Goal: Check status: Check status

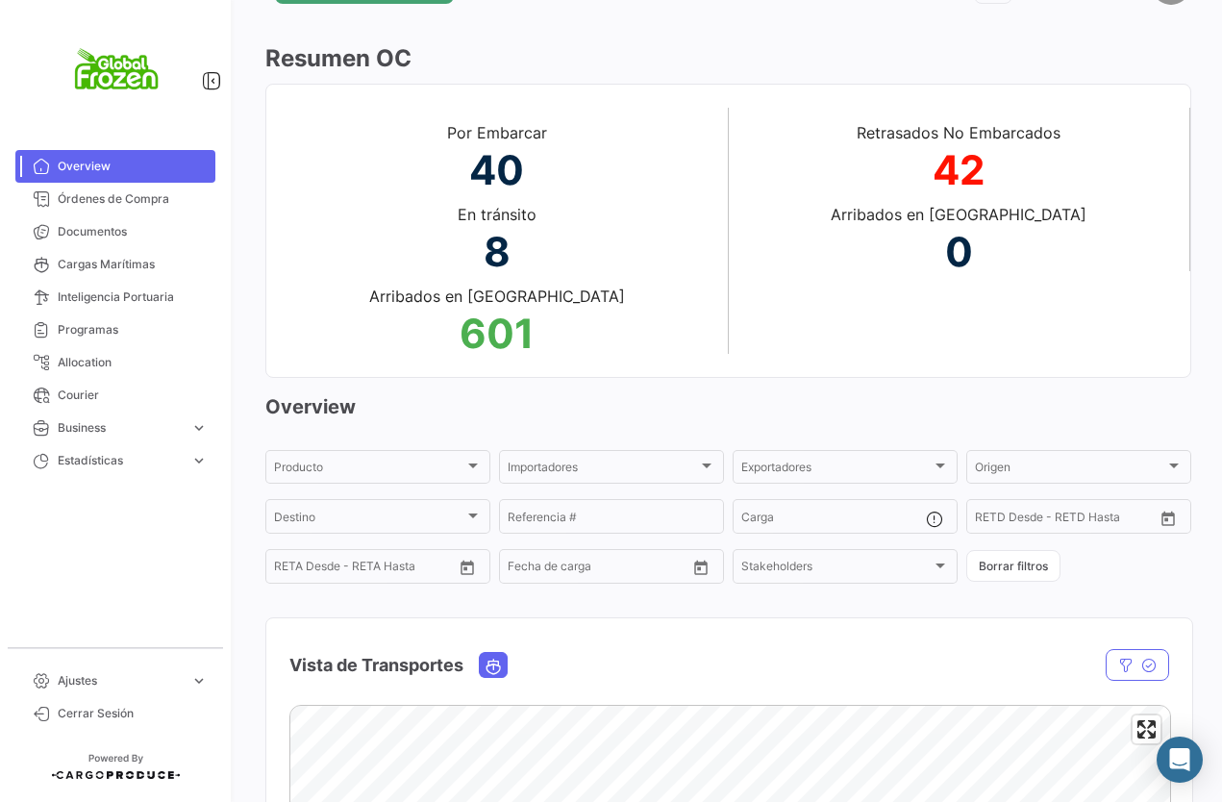
scroll to position [67, 0]
click at [163, 213] on link "Órdenes de Compra" at bounding box center [115, 199] width 200 height 33
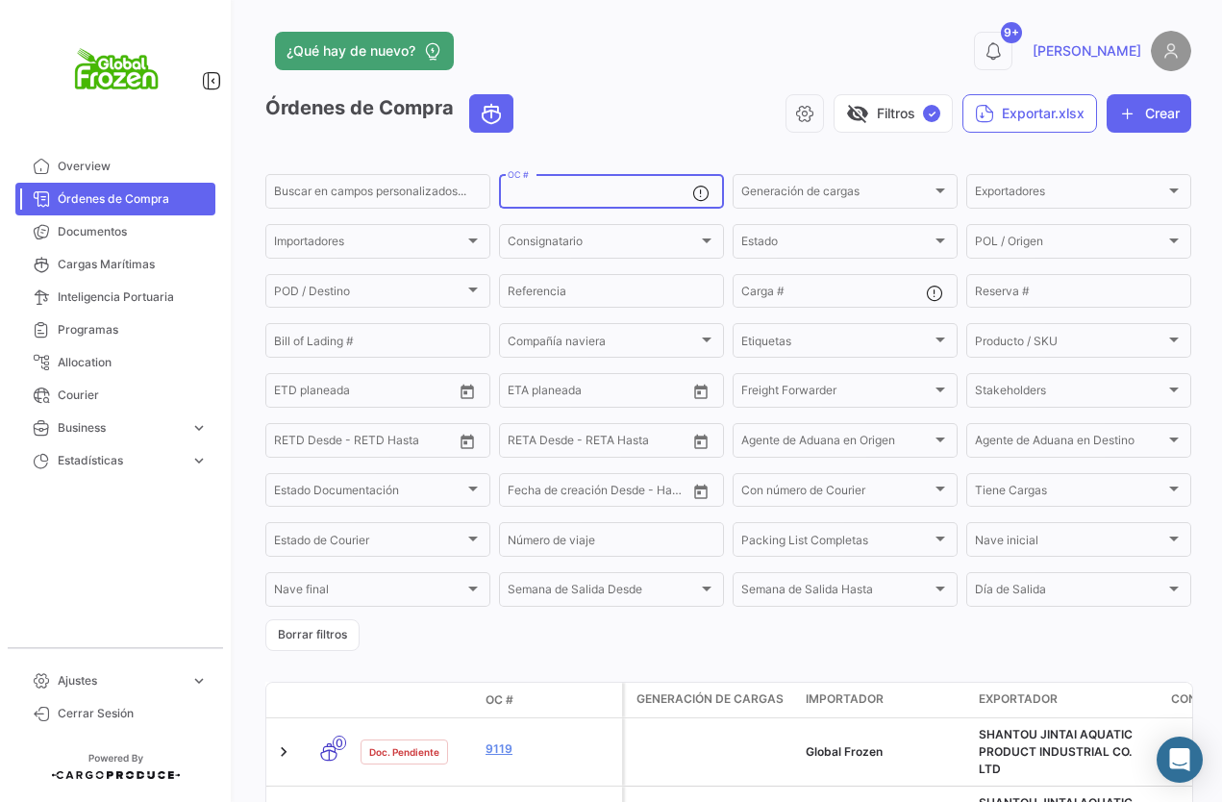
click at [542, 192] on input "OC #" at bounding box center [600, 194] width 185 height 13
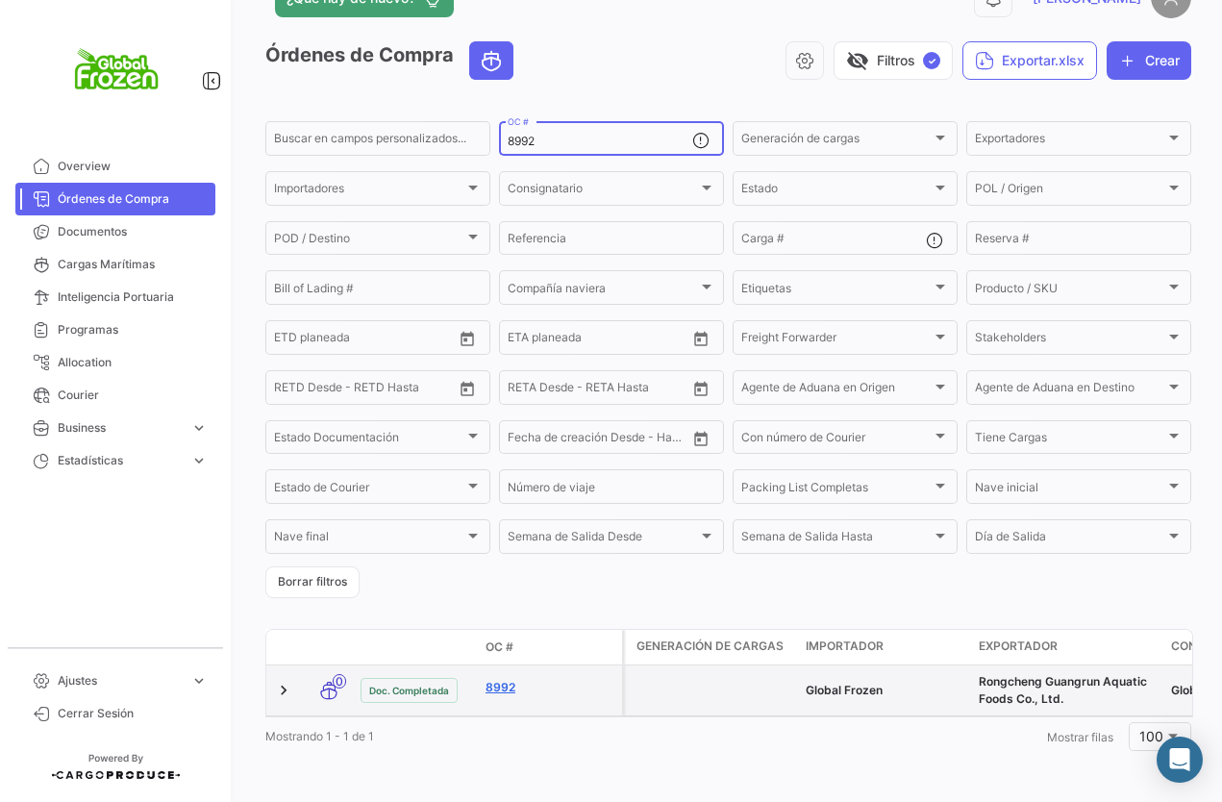
scroll to position [74, 0]
type input "8992"
click at [500, 679] on link "8992" at bounding box center [550, 687] width 129 height 17
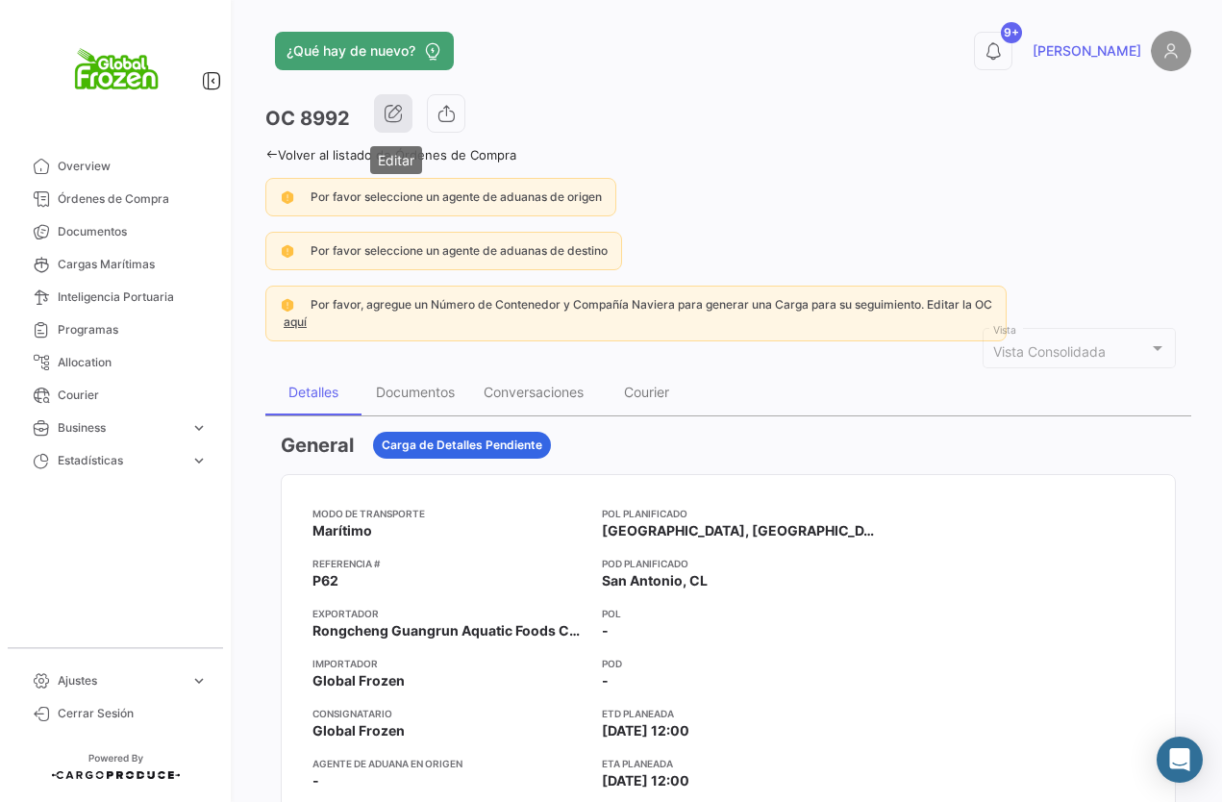
click at [403, 114] on icon "button" at bounding box center [393, 113] width 19 height 19
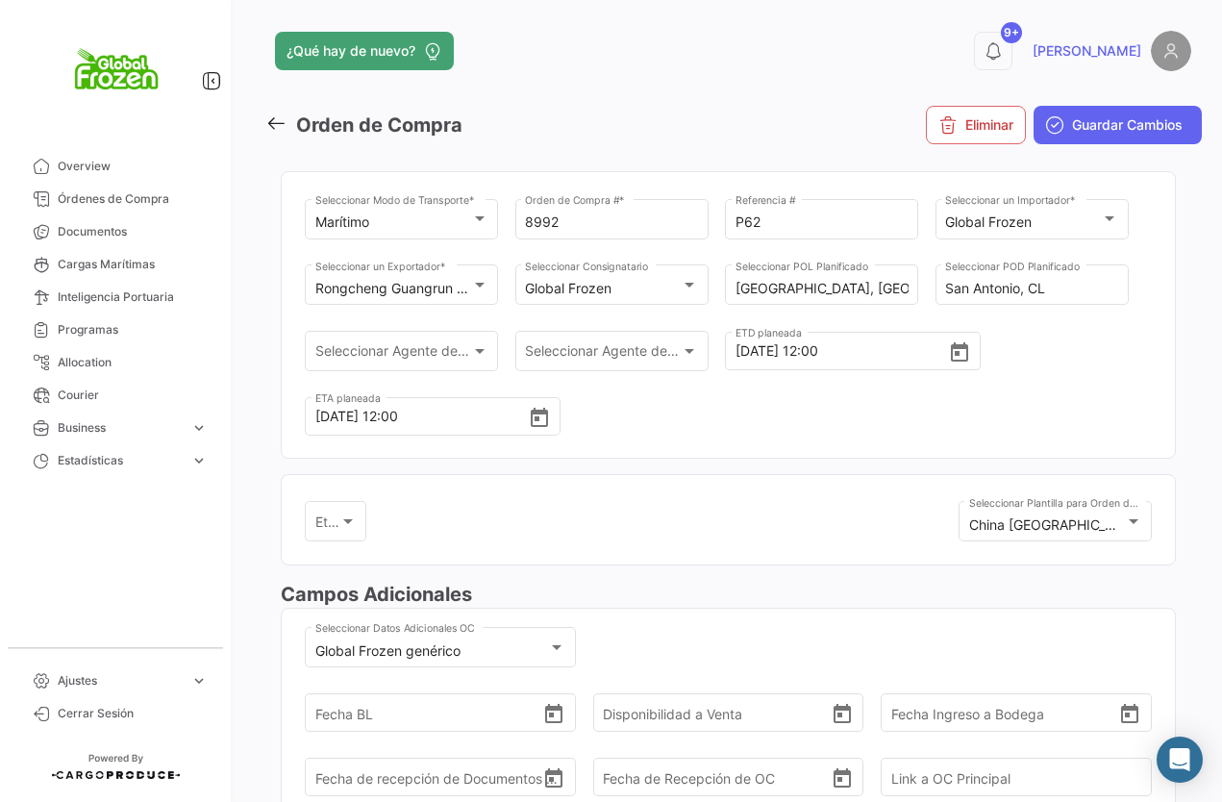
click at [266, 121] on icon at bounding box center [275, 123] width 21 height 21
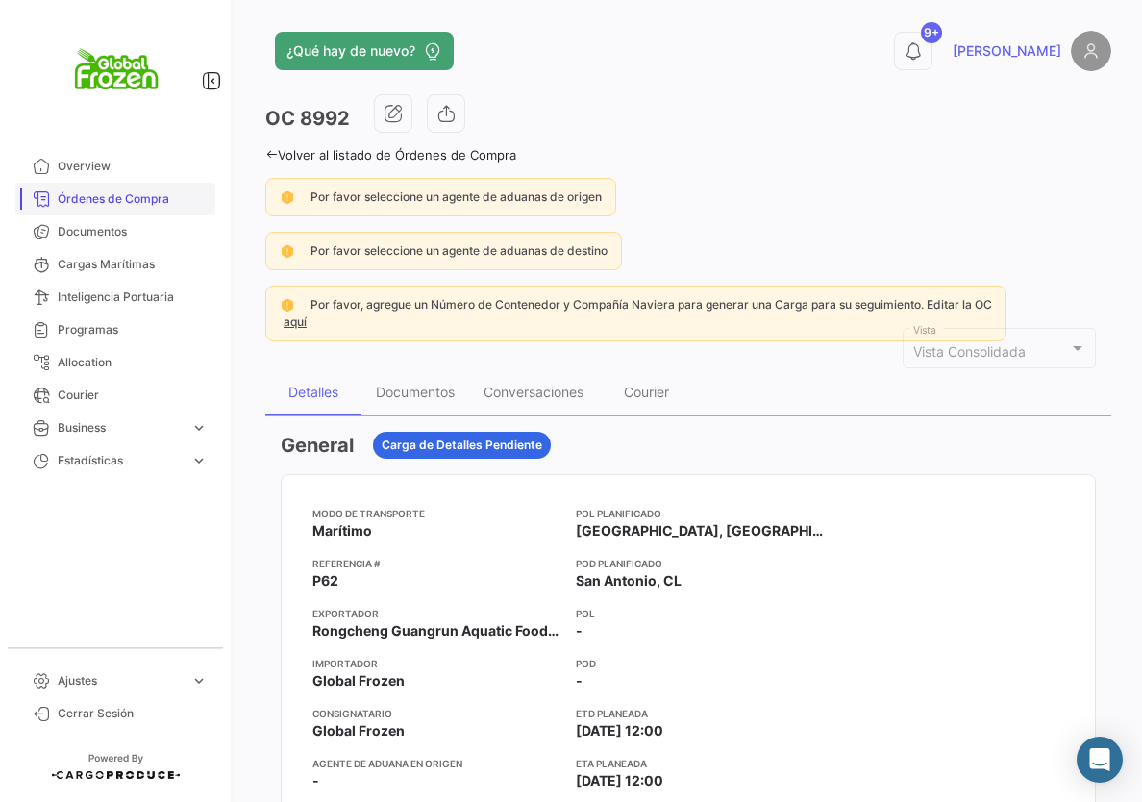
click at [81, 196] on span "Órdenes de Compra" at bounding box center [133, 198] width 150 height 17
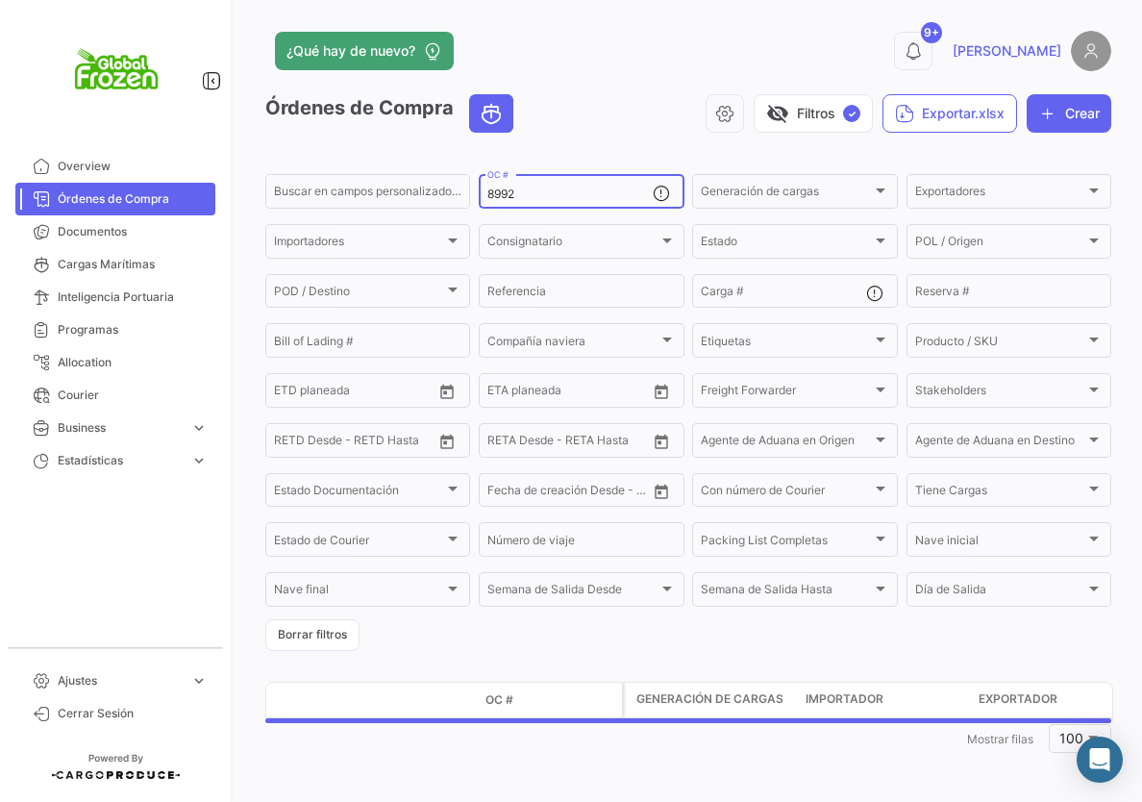
click at [546, 205] on div "8992 OC #" at bounding box center [570, 190] width 164 height 38
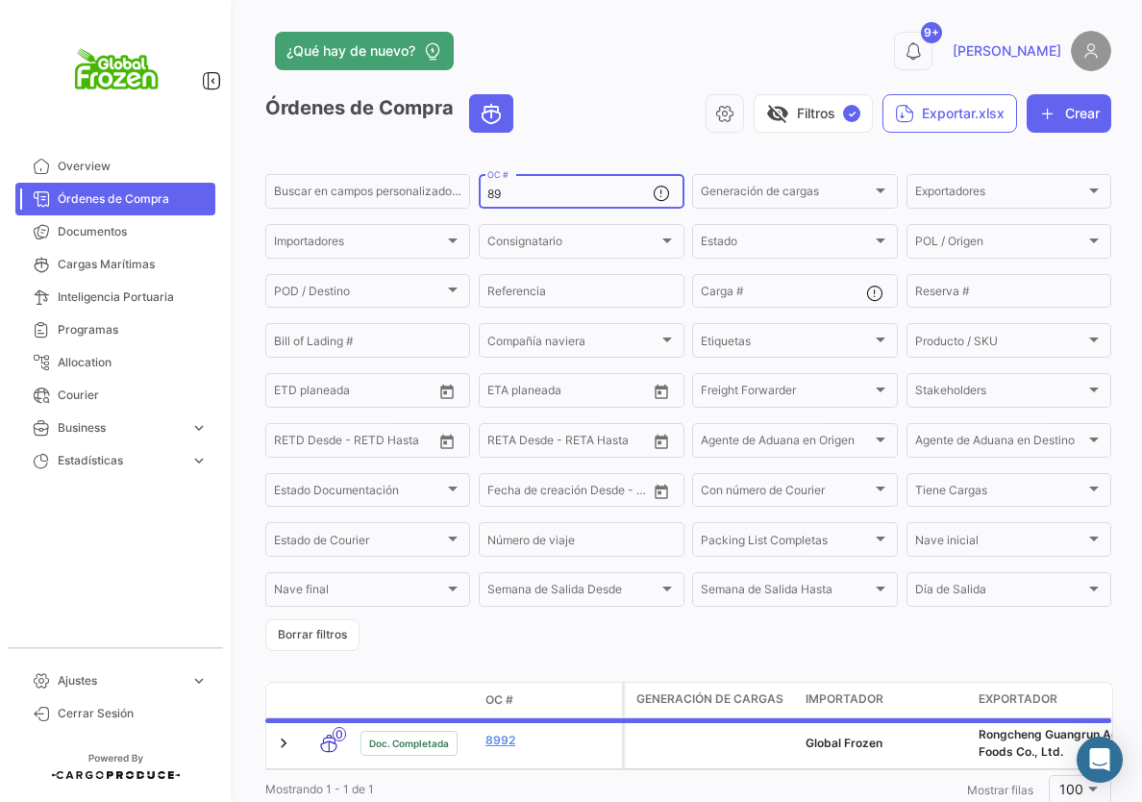
type input "8"
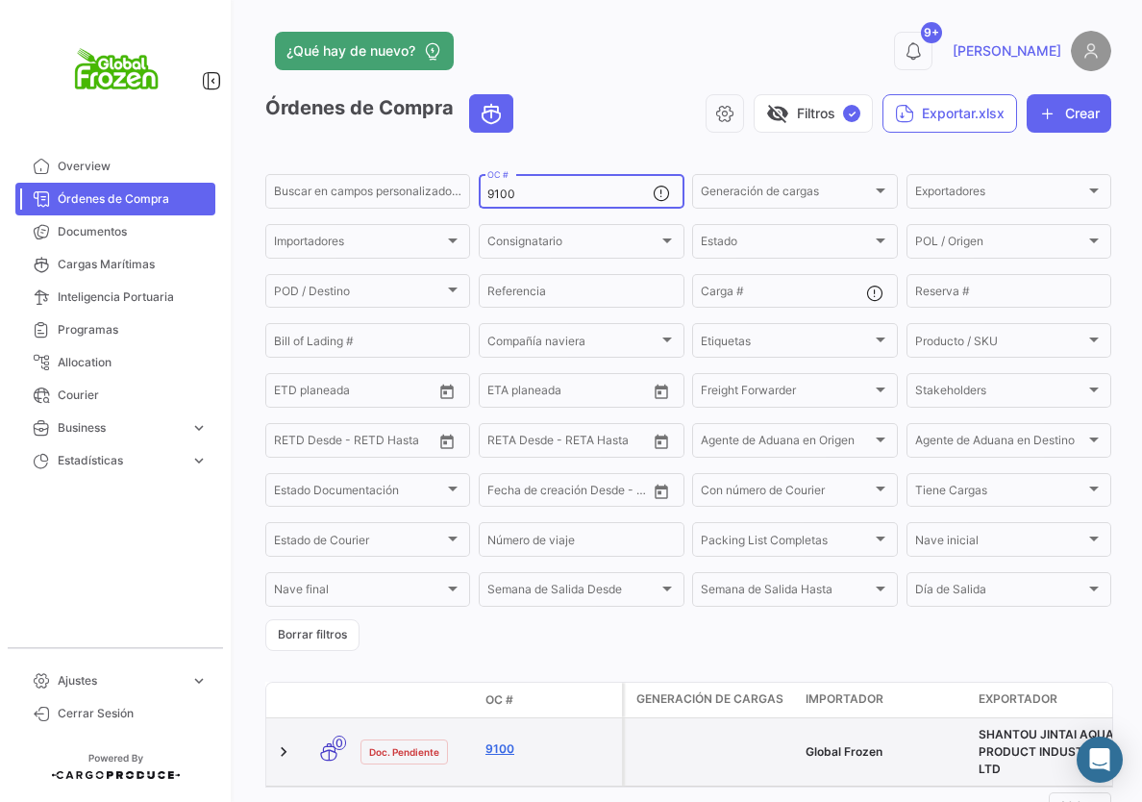
type input "9100"
click at [508, 758] on link "9100" at bounding box center [550, 748] width 129 height 17
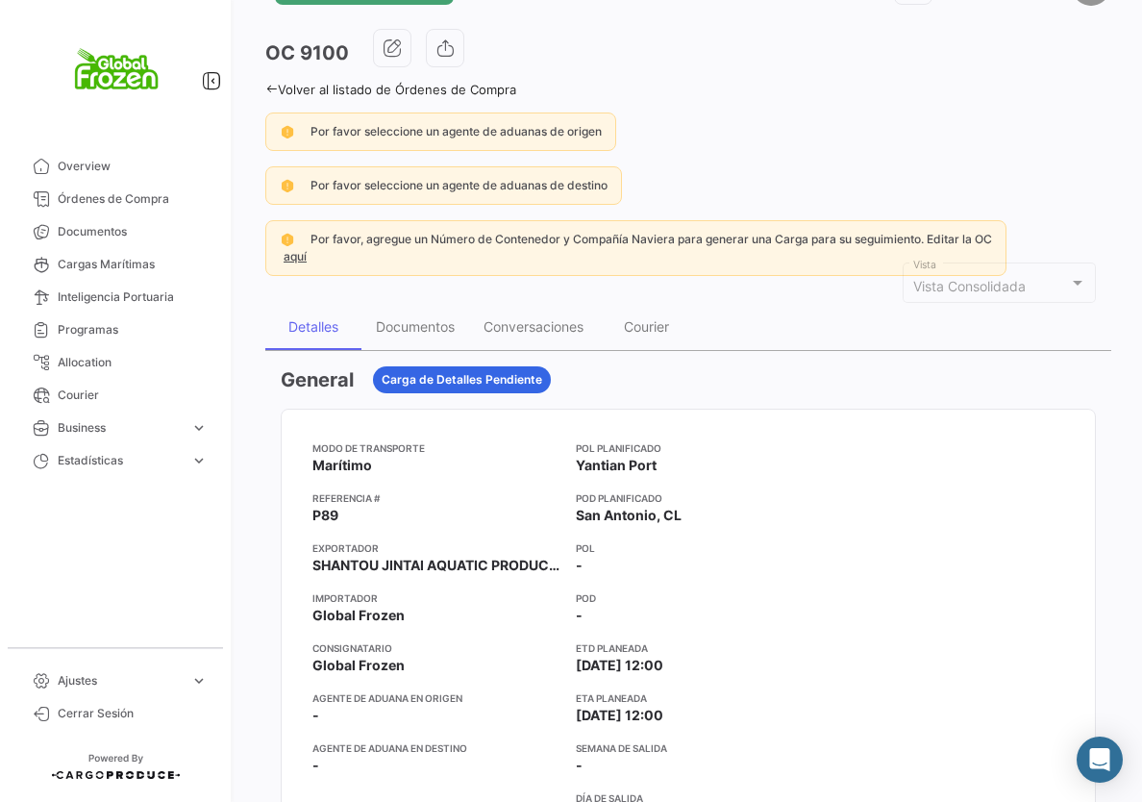
scroll to position [70, 0]
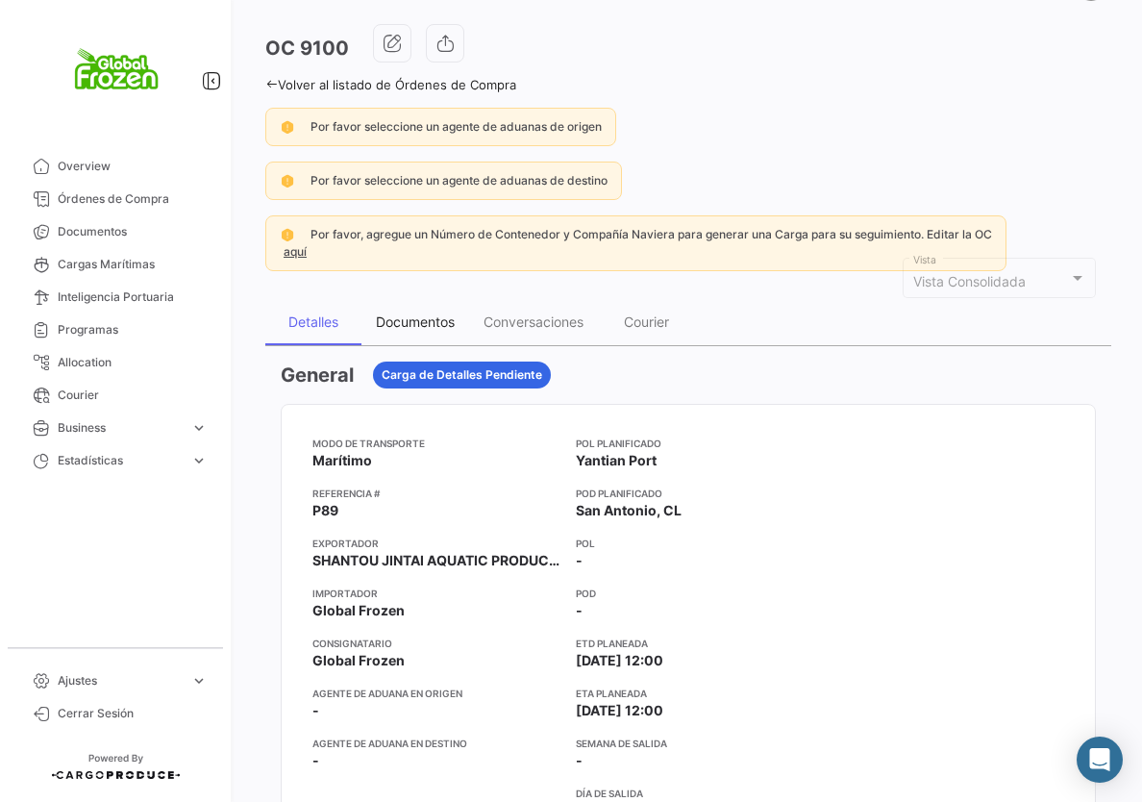
click at [411, 324] on div "Documentos" at bounding box center [415, 321] width 79 height 16
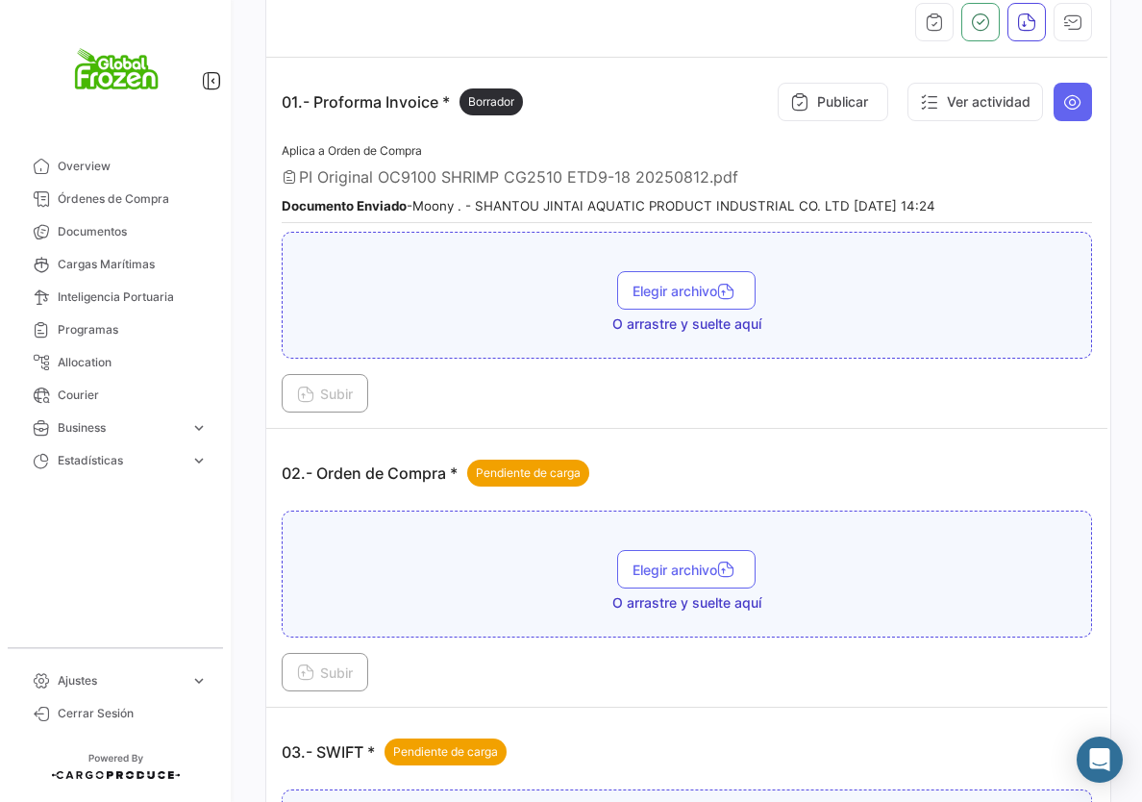
scroll to position [515, 0]
